Goal: Task Accomplishment & Management: Use online tool/utility

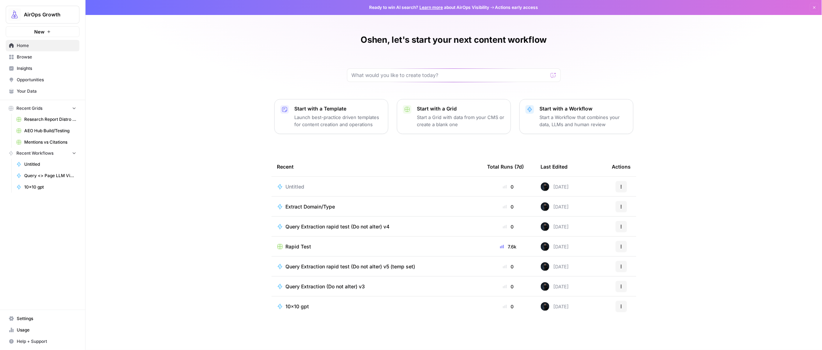
click at [22, 58] on span "Browse" at bounding box center [47, 57] width 60 height 6
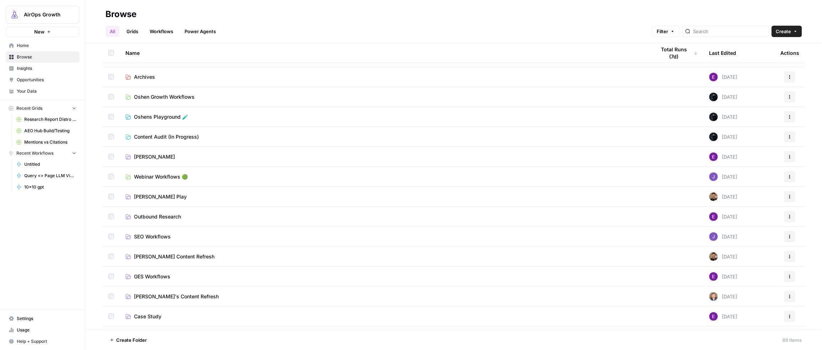
scroll to position [337, 0]
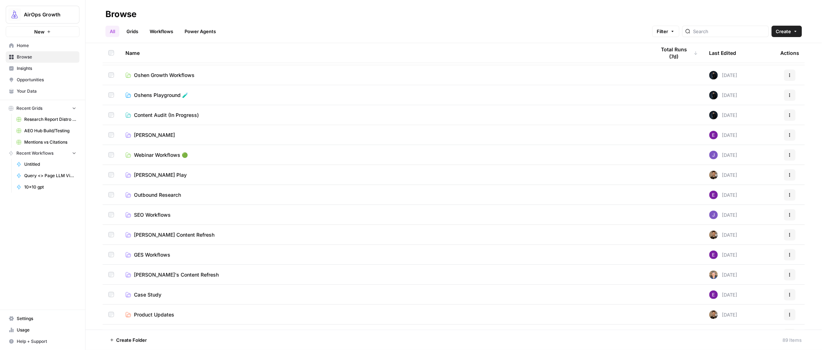
click at [144, 76] on span "Oshen Growth Workflows" at bounding box center [164, 75] width 61 height 7
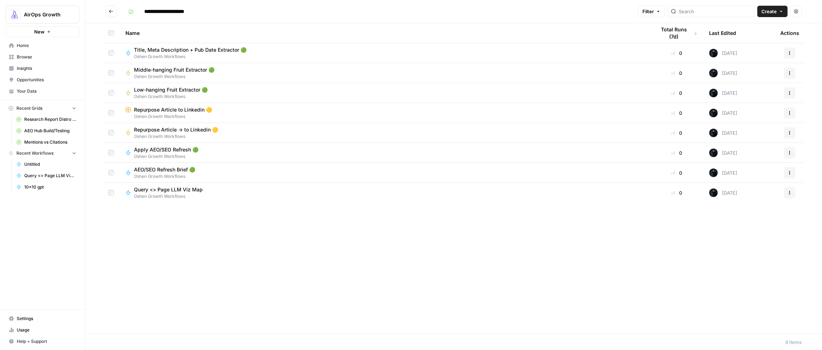
click at [156, 89] on span "Low-hanging Fruit Extractor 🟢" at bounding box center [171, 89] width 74 height 7
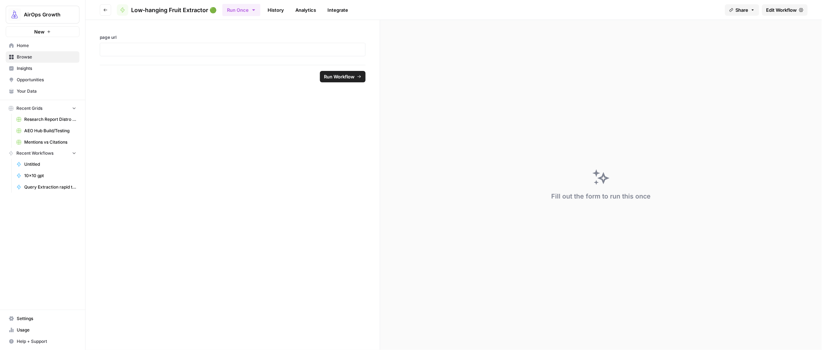
click at [563, 9] on span "Edit Workflow" at bounding box center [781, 9] width 31 height 7
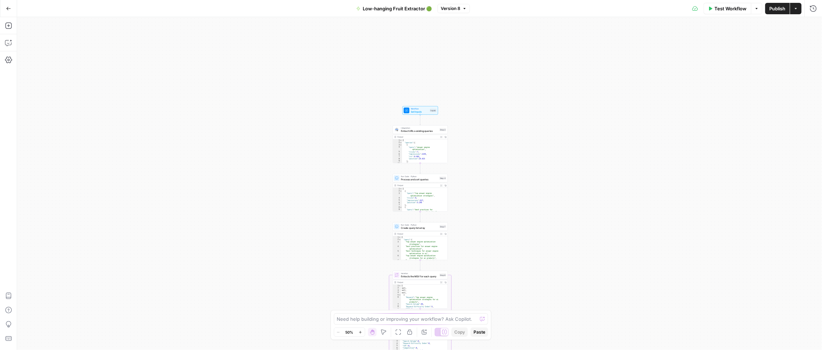
scroll to position [1, 0]
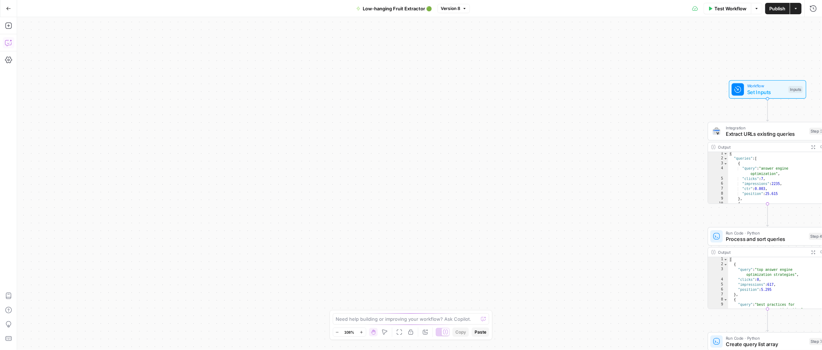
click at [13, 46] on button "Copilot" at bounding box center [8, 42] width 11 height 11
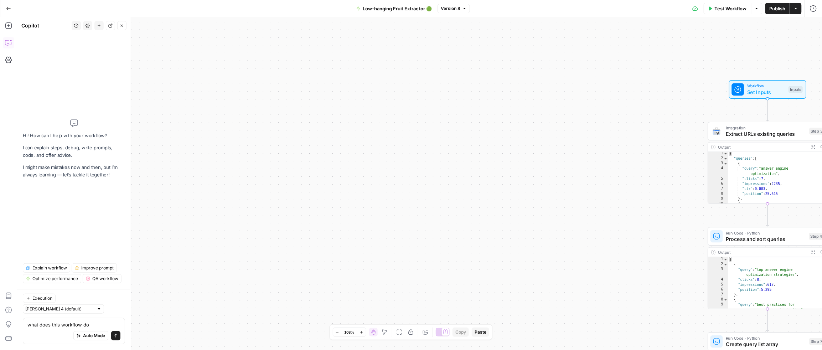
type textarea "what does this workflow do"
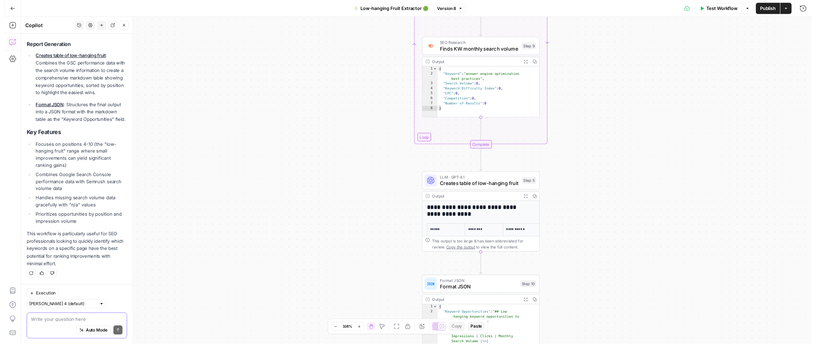
scroll to position [384, 0]
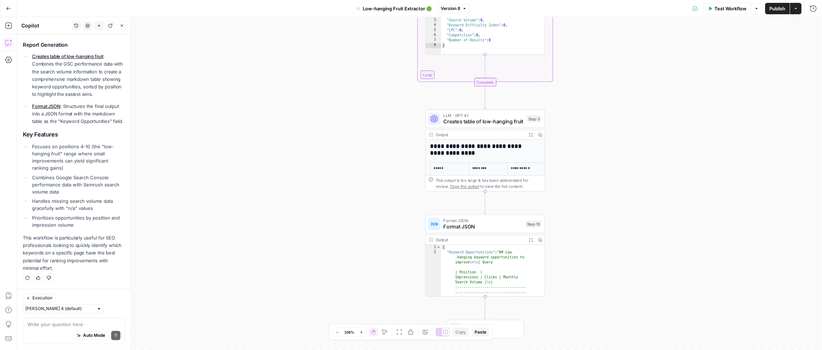
click at [563, 8] on span "Test Workflow" at bounding box center [731, 8] width 32 height 7
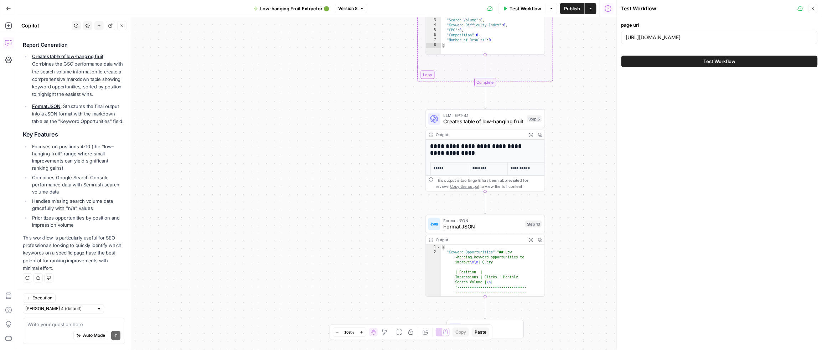
click at [563, 58] on button "Test Workflow" at bounding box center [719, 61] width 196 height 11
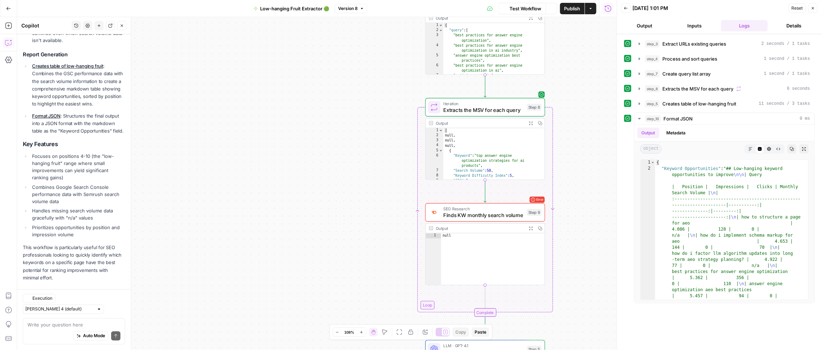
scroll to position [384, 0]
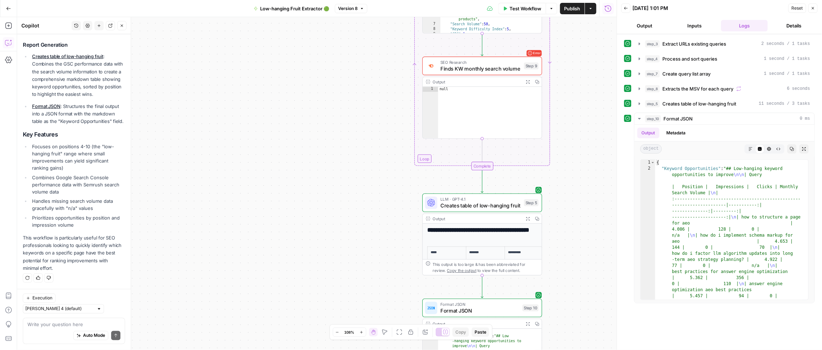
click at [525, 218] on button "Expand Output" at bounding box center [527, 218] width 9 height 9
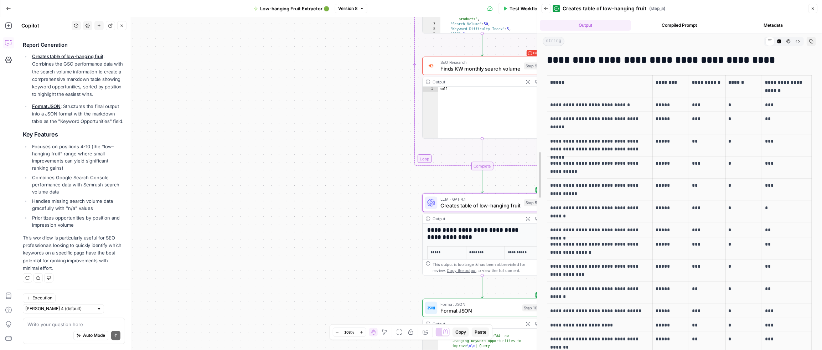
drag, startPoint x: 615, startPoint y: 156, endPoint x: 461, endPoint y: 159, distance: 154.0
click at [463, 159] on body "AirOps Growth New Home Browse Insights Opportunities Your Data Recent Grids Res…" at bounding box center [411, 175] width 822 height 350
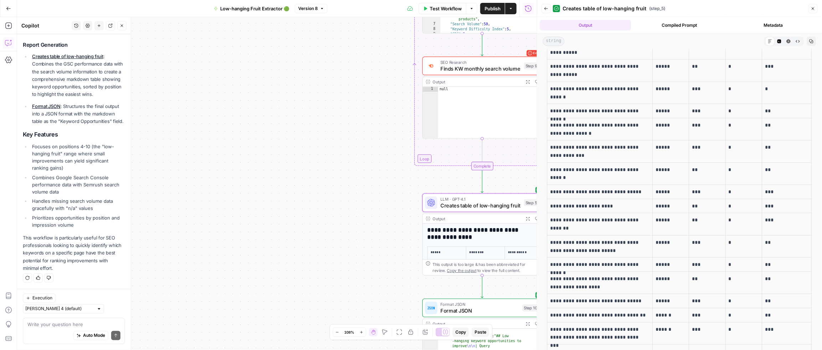
scroll to position [134, 0]
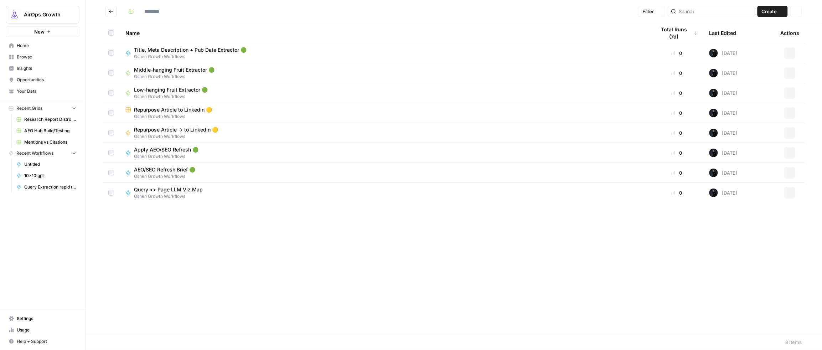
type input "**********"
click at [179, 50] on span "Title, Meta Description + Pub Date Extractor 🟢" at bounding box center [190, 49] width 113 height 7
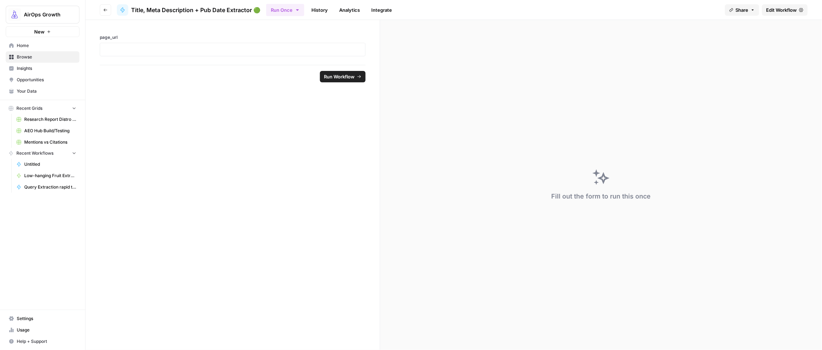
click at [563, 10] on span "Edit Workflow" at bounding box center [781, 9] width 31 height 7
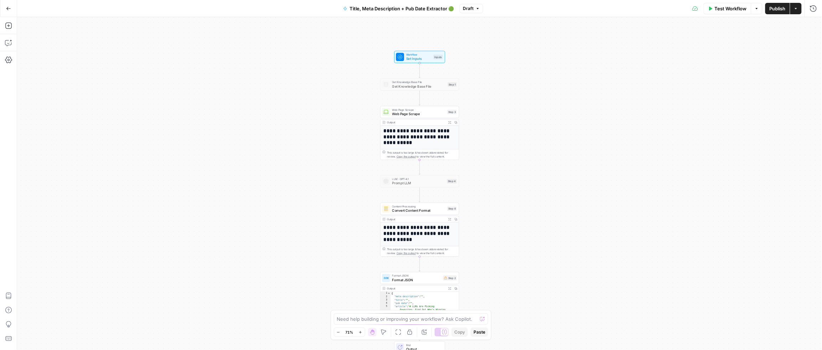
scroll to position [1, 0]
click at [449, 121] on icon "button" at bounding box center [449, 122] width 3 height 3
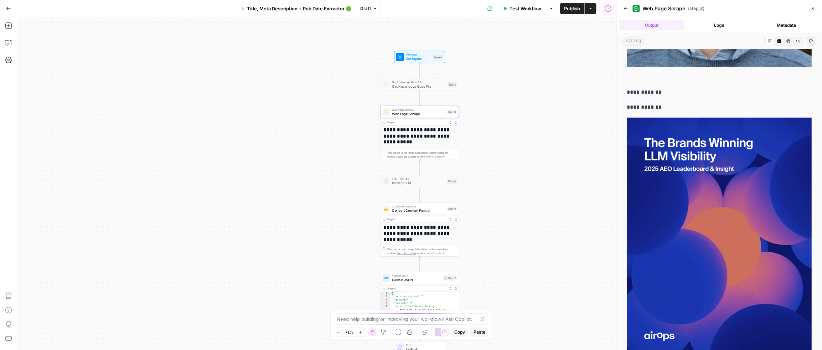
scroll to position [326, 0]
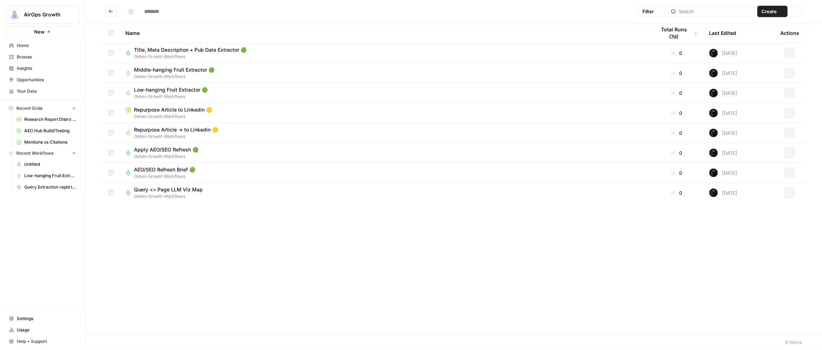
type input "**********"
click at [180, 191] on span "Query <> Page LLM Viz Map" at bounding box center [168, 189] width 69 height 7
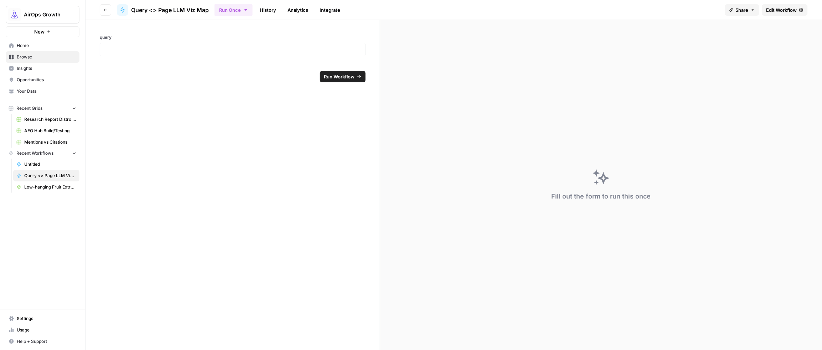
click at [563, 10] on span "Edit Workflow" at bounding box center [781, 9] width 31 height 7
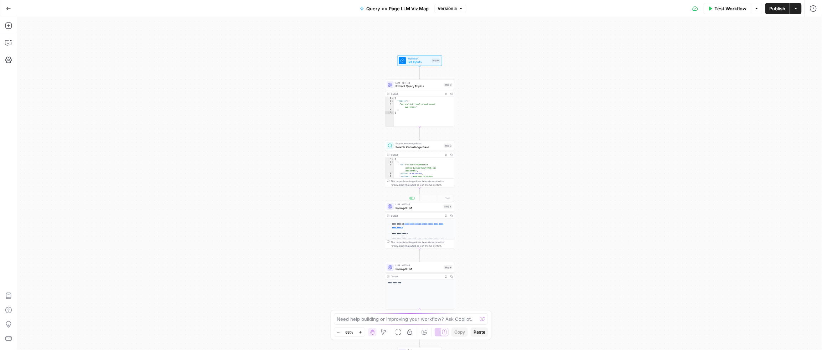
click at [446, 216] on icon "button" at bounding box center [446, 216] width 2 height 2
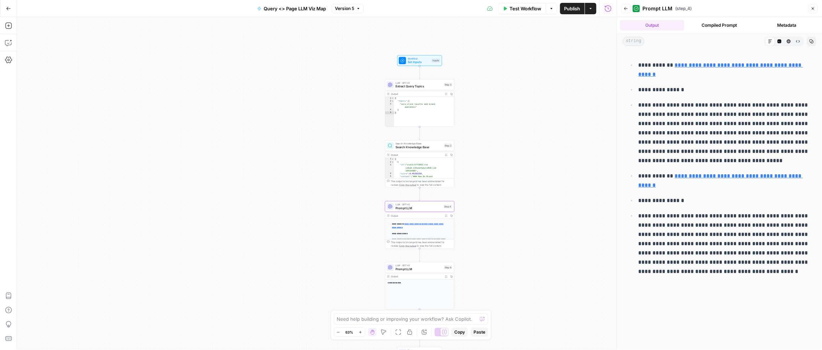
click at [563, 10] on icon "button" at bounding box center [626, 8] width 4 height 4
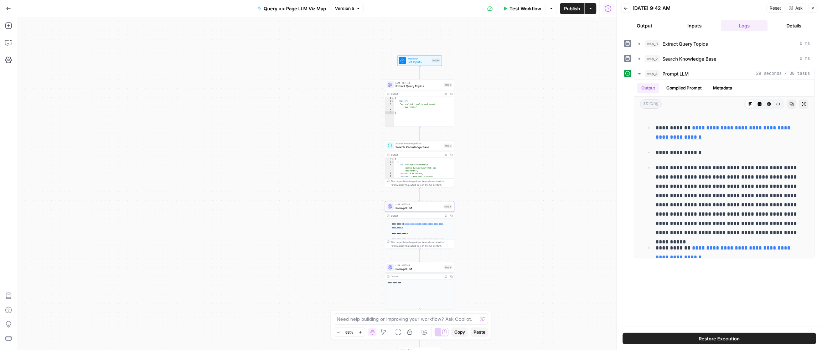
click at [563, 26] on button "Inputs" at bounding box center [694, 25] width 47 height 11
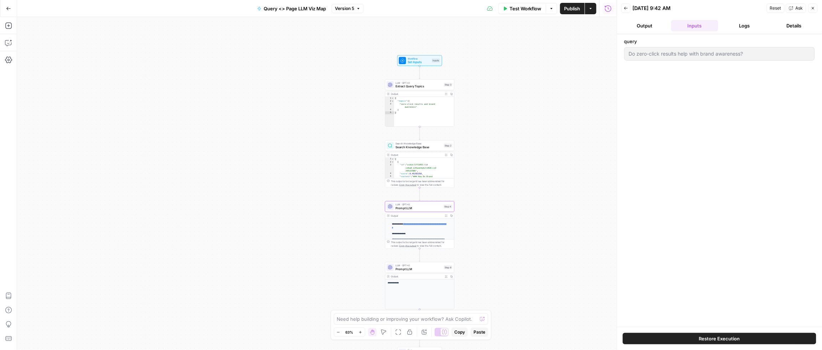
click at [563, 28] on button "Output" at bounding box center [644, 25] width 47 height 11
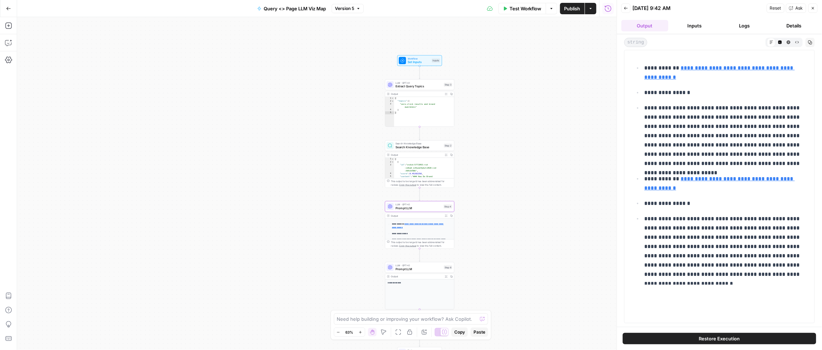
click at [531, 13] on button "Test Workflow" at bounding box center [522, 8] width 48 height 11
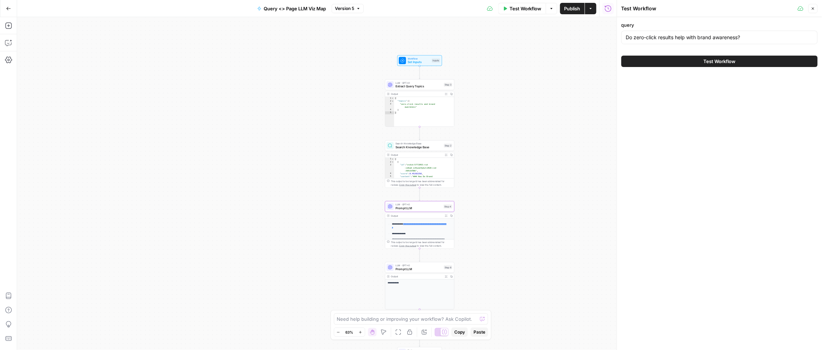
drag, startPoint x: 697, startPoint y: 62, endPoint x: 680, endPoint y: 60, distance: 17.2
click at [563, 62] on button "Test Workflow" at bounding box center [719, 61] width 196 height 11
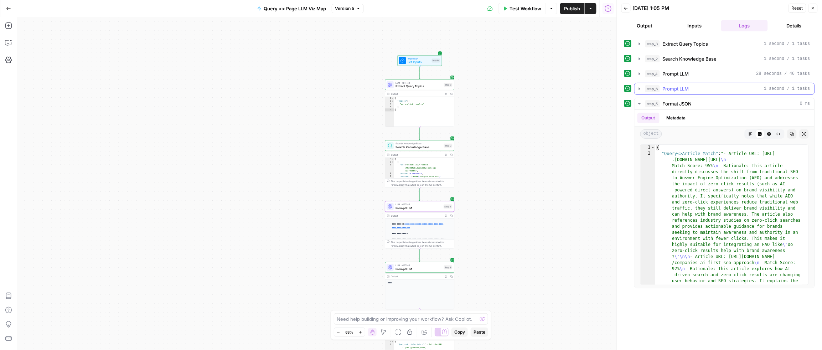
click at [563, 89] on icon "button" at bounding box center [640, 89] width 6 height 6
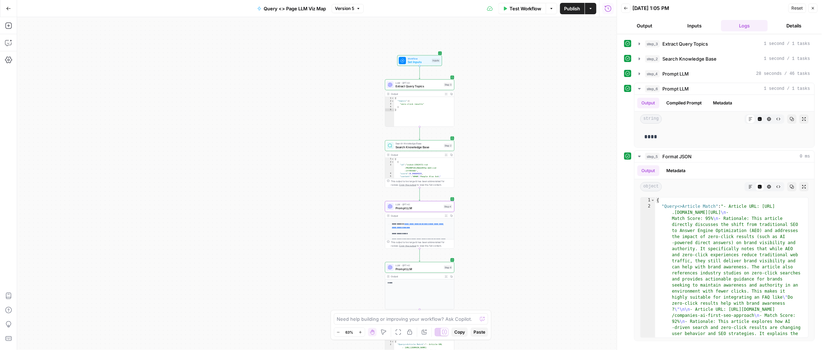
click at [445, 215] on icon "button" at bounding box center [446, 216] width 2 height 2
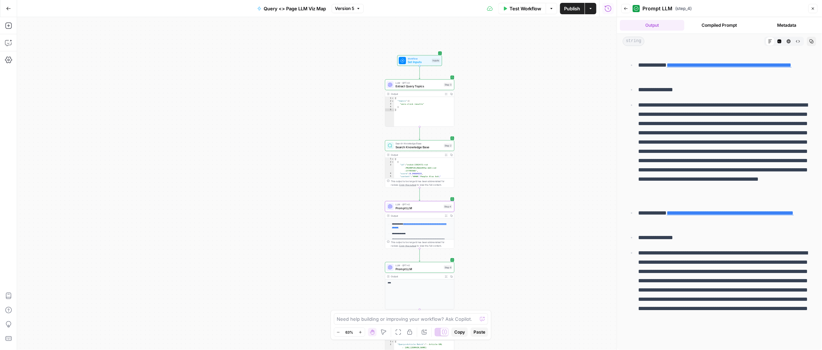
click at [6, 9] on icon "button" at bounding box center [8, 8] width 5 height 5
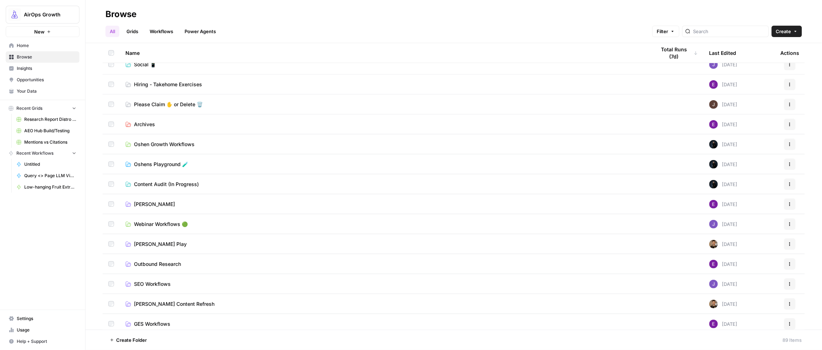
scroll to position [265, 0]
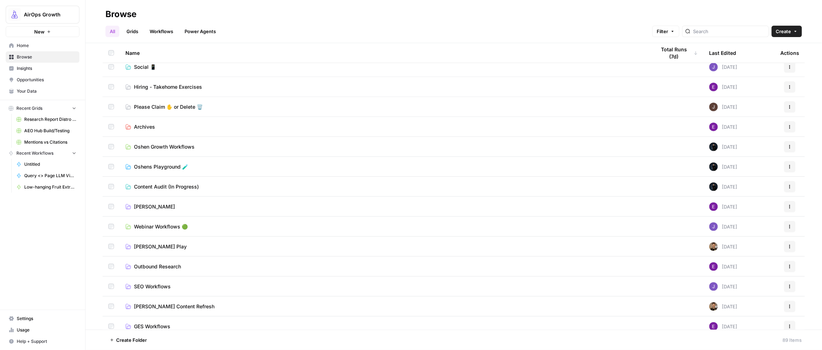
click at [169, 170] on td "Oshens Playground 🧪" at bounding box center [385, 167] width 531 height 20
click at [171, 165] on span "Oshens Playground 🧪" at bounding box center [161, 166] width 54 height 7
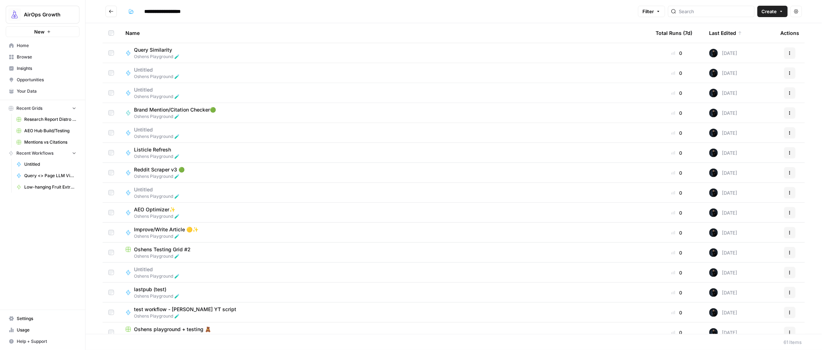
click at [563, 32] on div "Last Edited" at bounding box center [725, 33] width 33 height 20
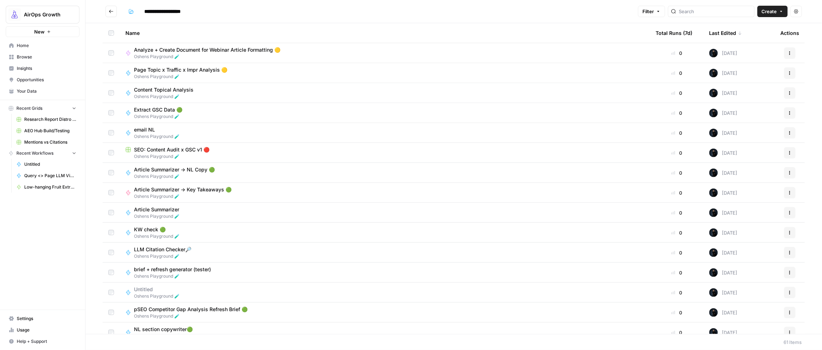
click at [563, 32] on div "Last Edited" at bounding box center [725, 33] width 33 height 20
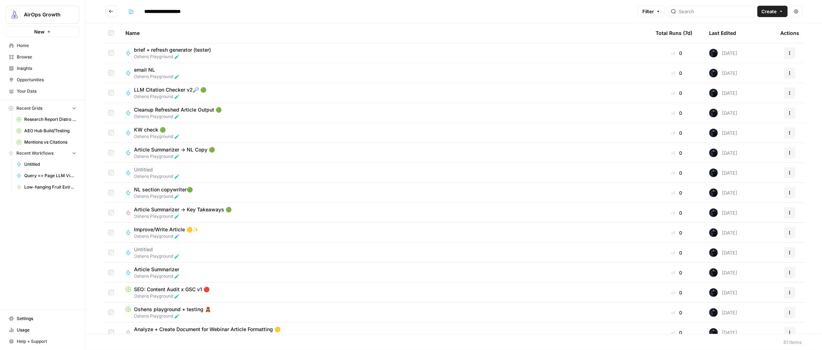
click at [563, 30] on div "Last Edited" at bounding box center [722, 33] width 27 height 20
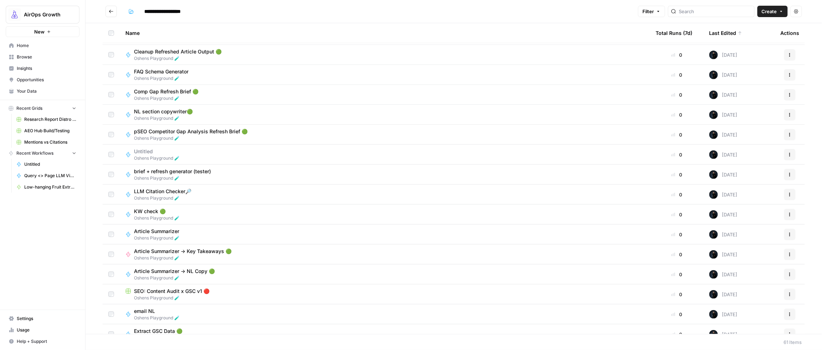
scroll to position [926, 0]
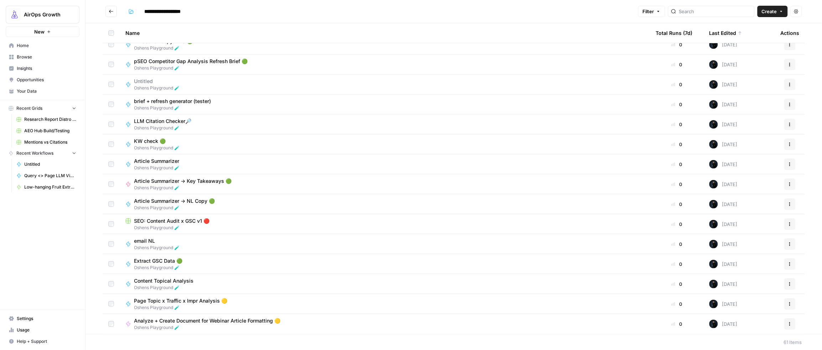
click at [189, 182] on span "Article Summarizer -> Key Takeaways 🟢" at bounding box center [183, 180] width 98 height 7
